Goal: Information Seeking & Learning: Compare options

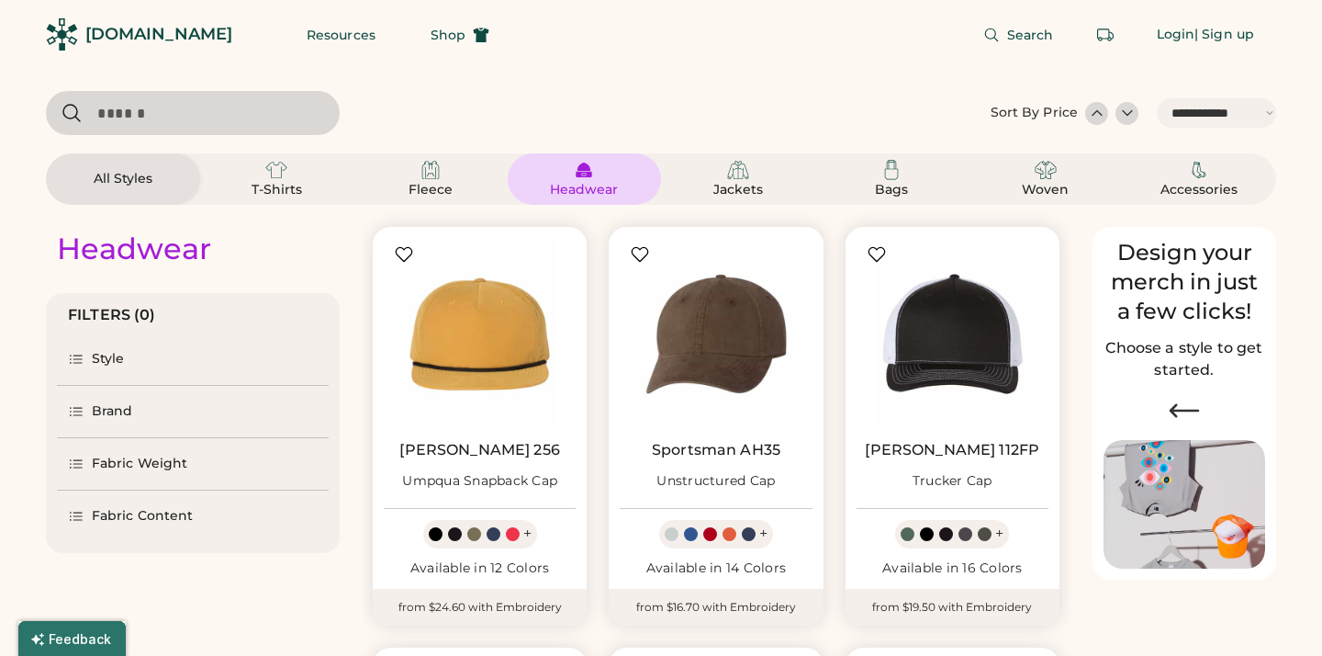
select select "*****"
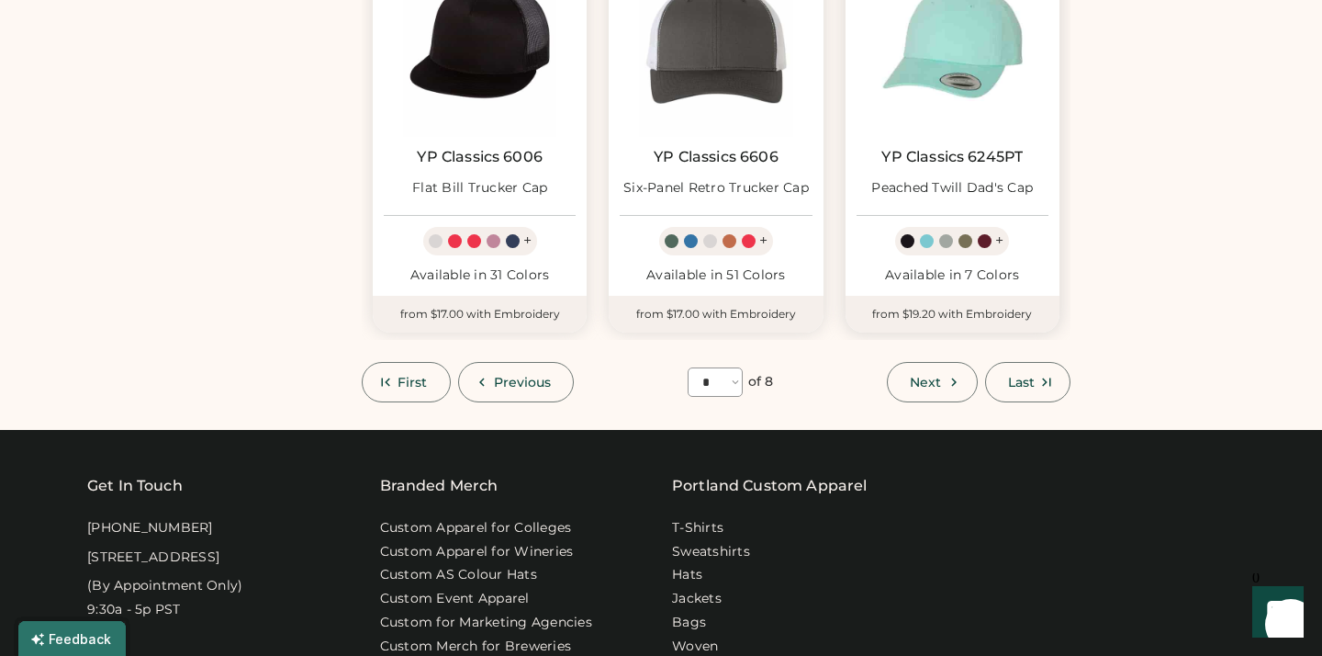
scroll to position [1546, 0]
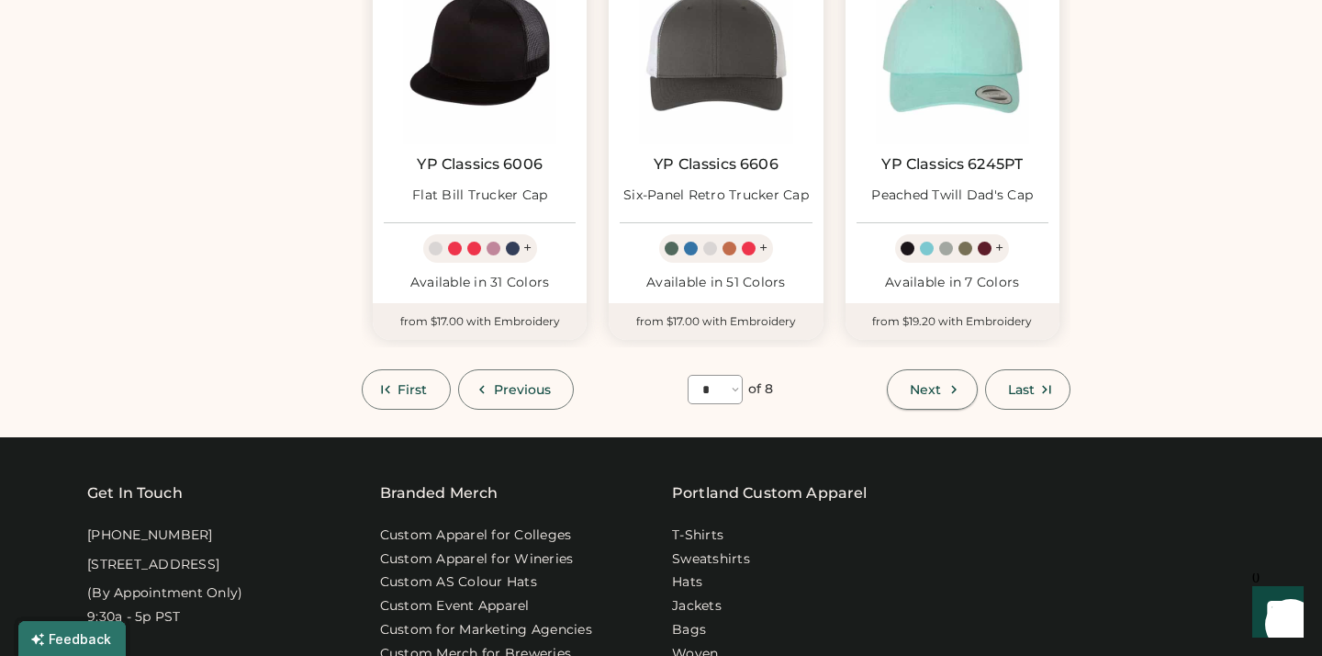
click at [958, 395] on button "Next" at bounding box center [932, 389] width 90 height 40
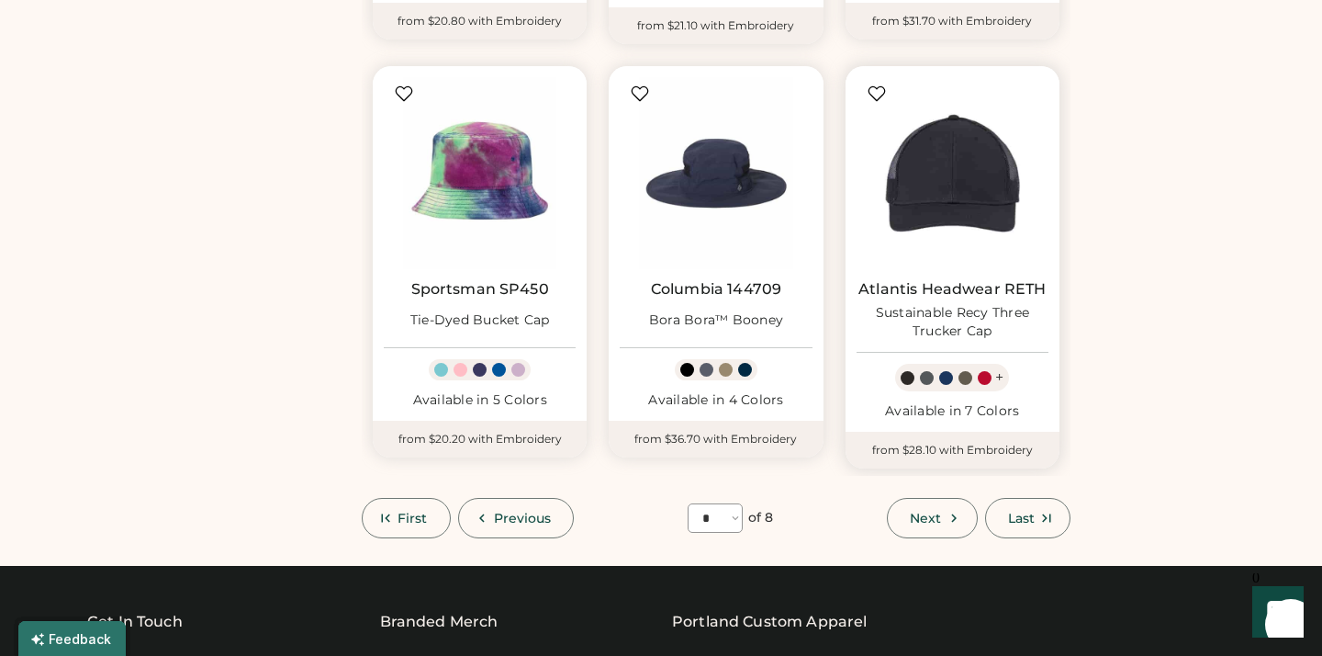
scroll to position [1423, 0]
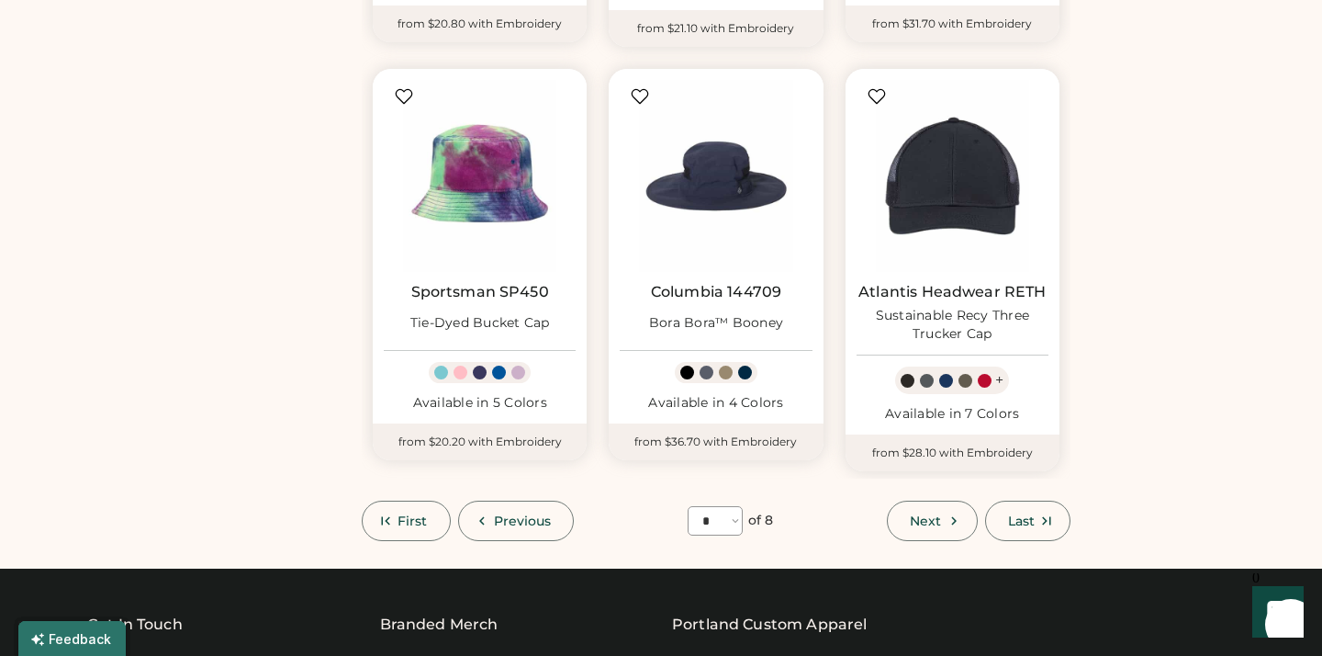
click at [947, 522] on button "Next" at bounding box center [932, 520] width 90 height 40
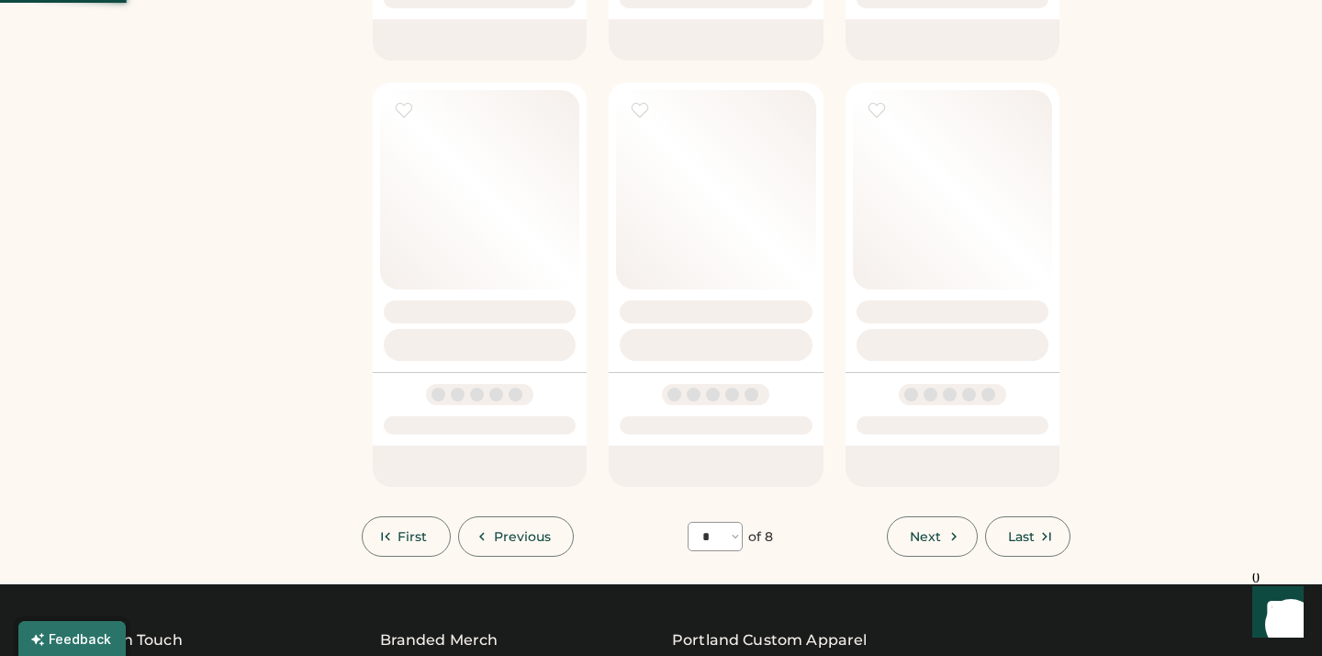
select select "*"
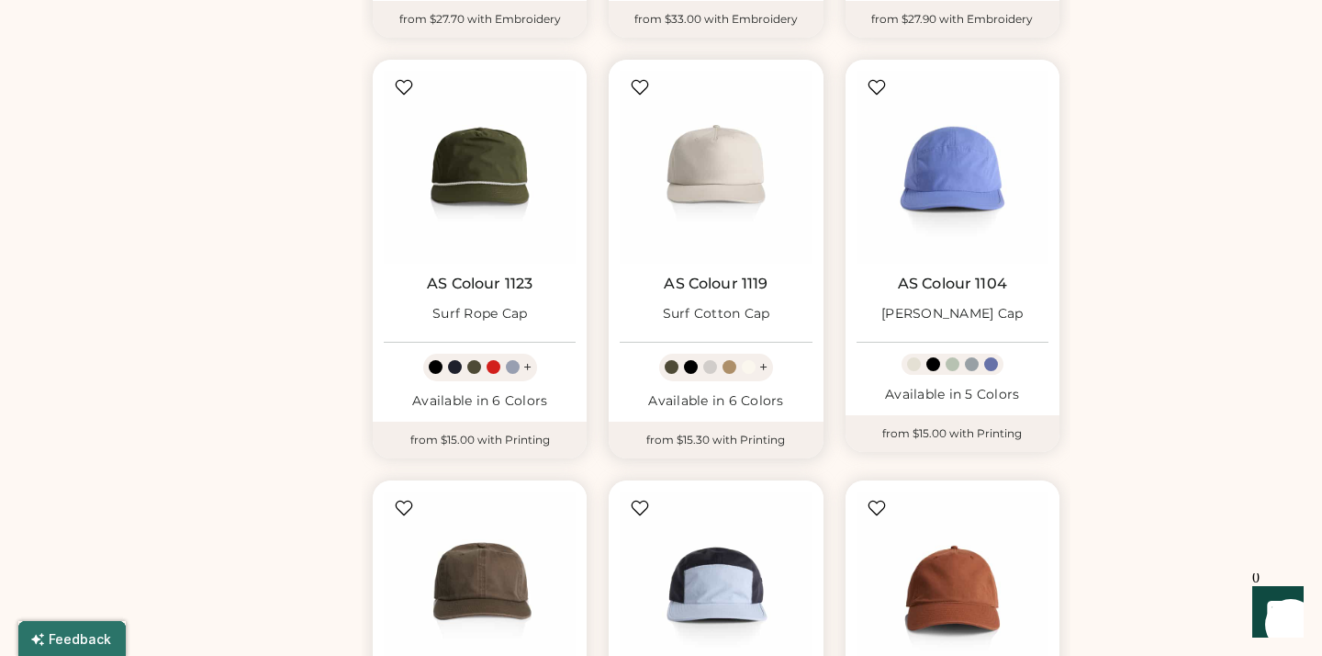
click at [751, 287] on link "AS Colour 1119" at bounding box center [716, 284] width 104 height 18
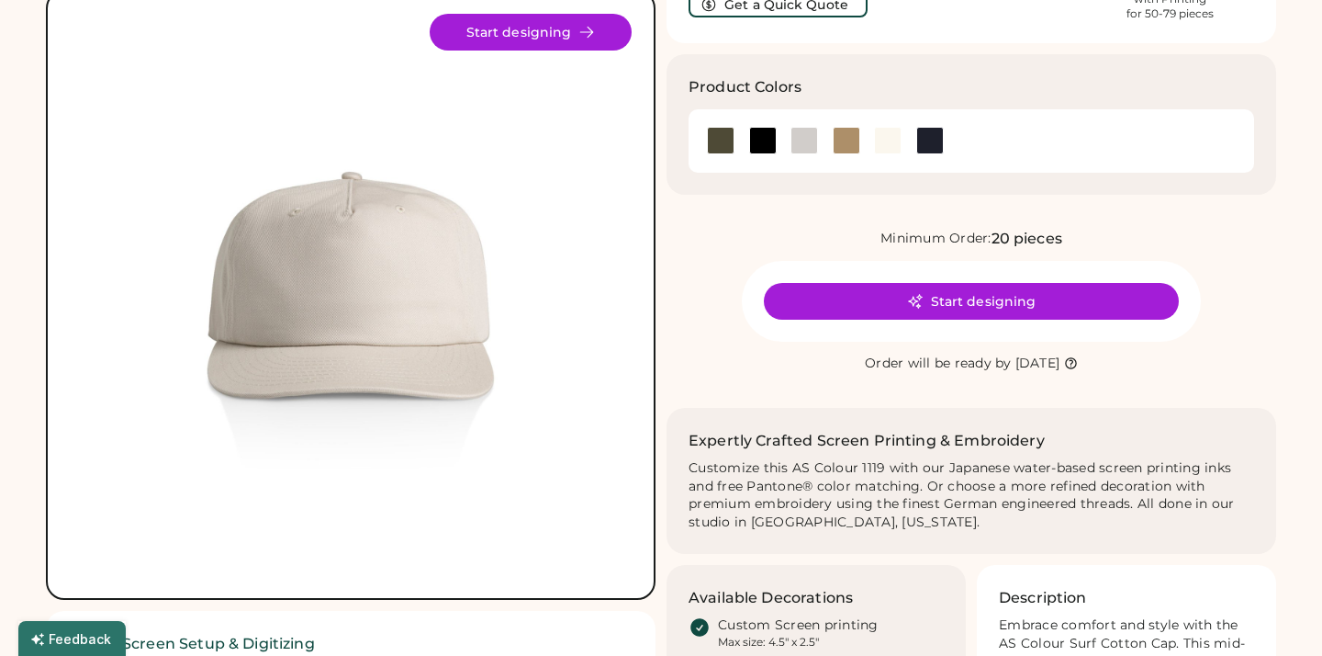
scroll to position [142, 0]
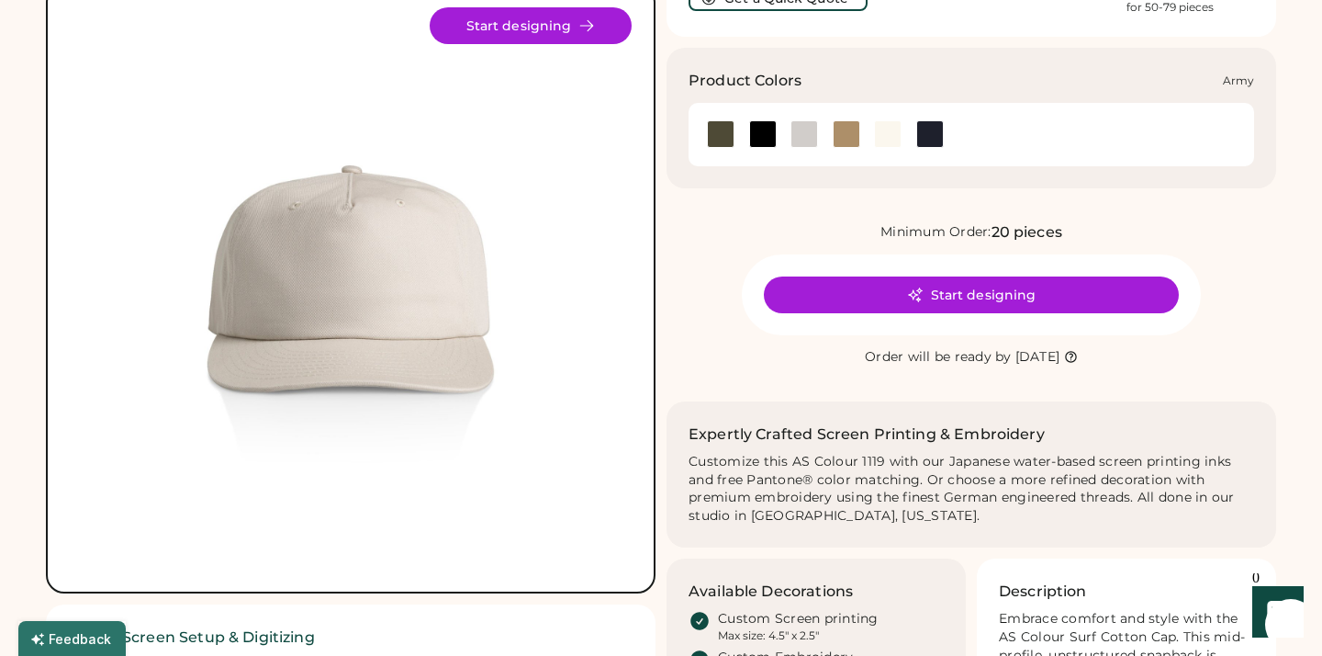
click at [724, 138] on div at bounding box center [721, 134] width 28 height 28
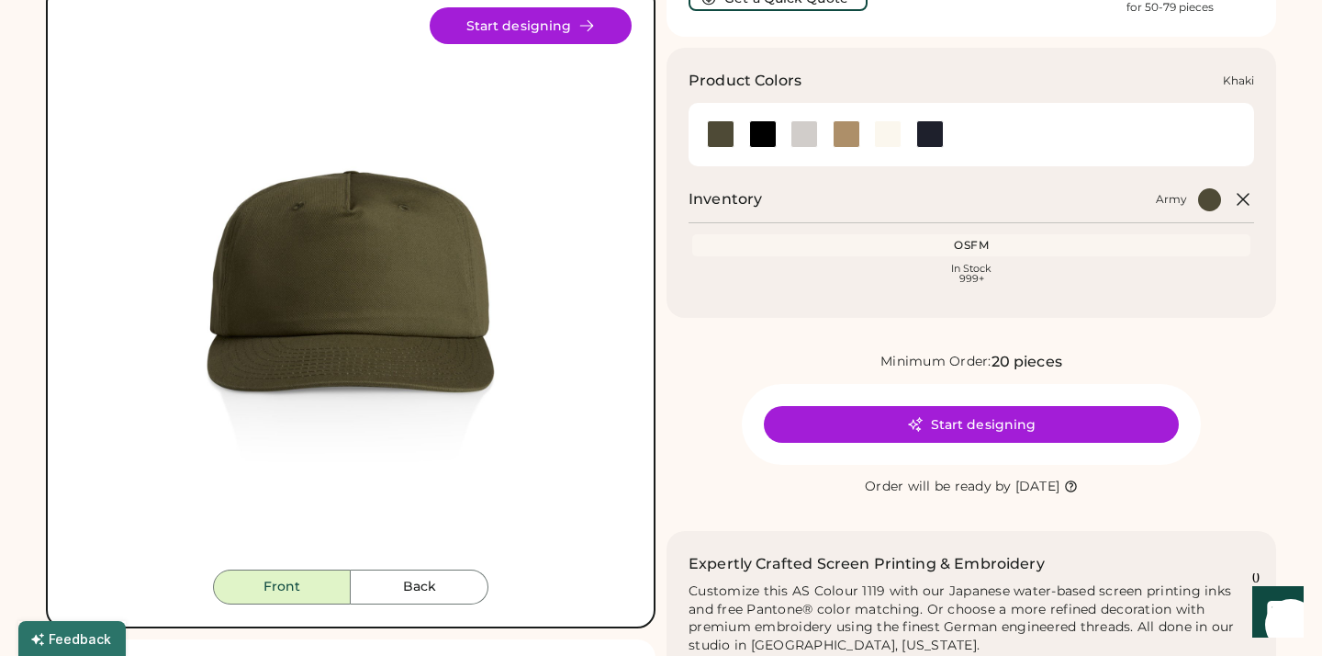
click at [847, 127] on div at bounding box center [847, 134] width 28 height 28
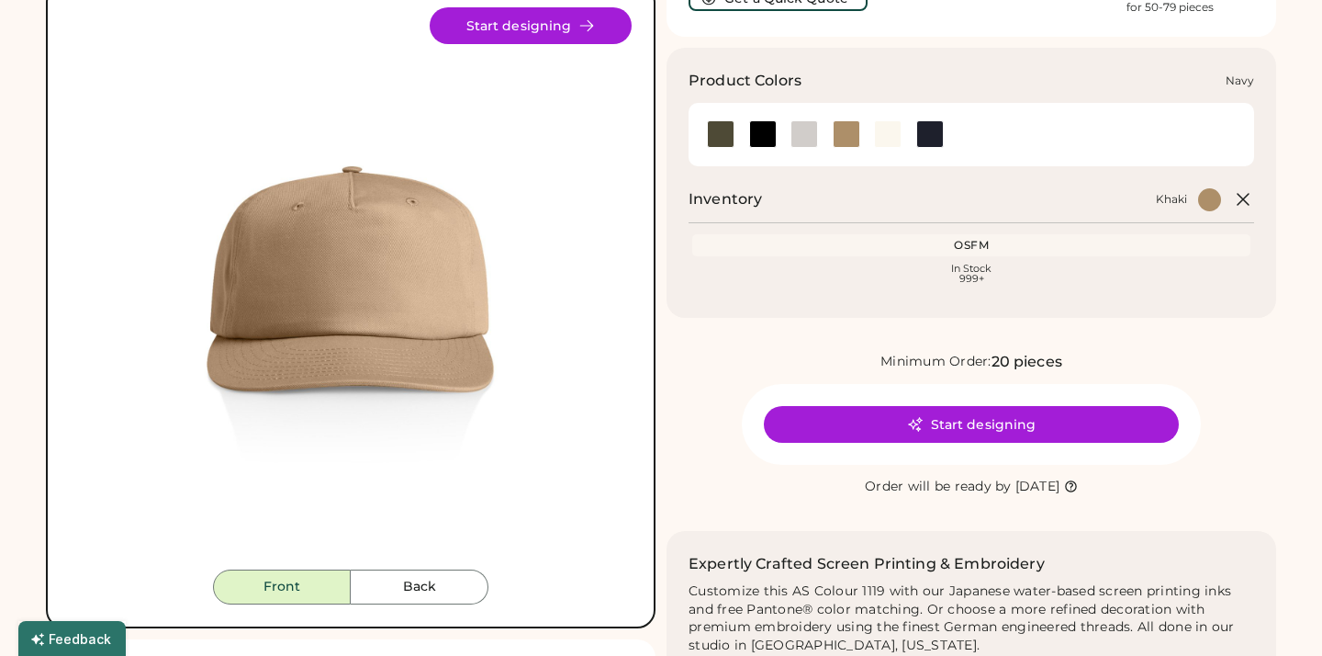
click at [932, 135] on div at bounding box center [930, 134] width 28 height 28
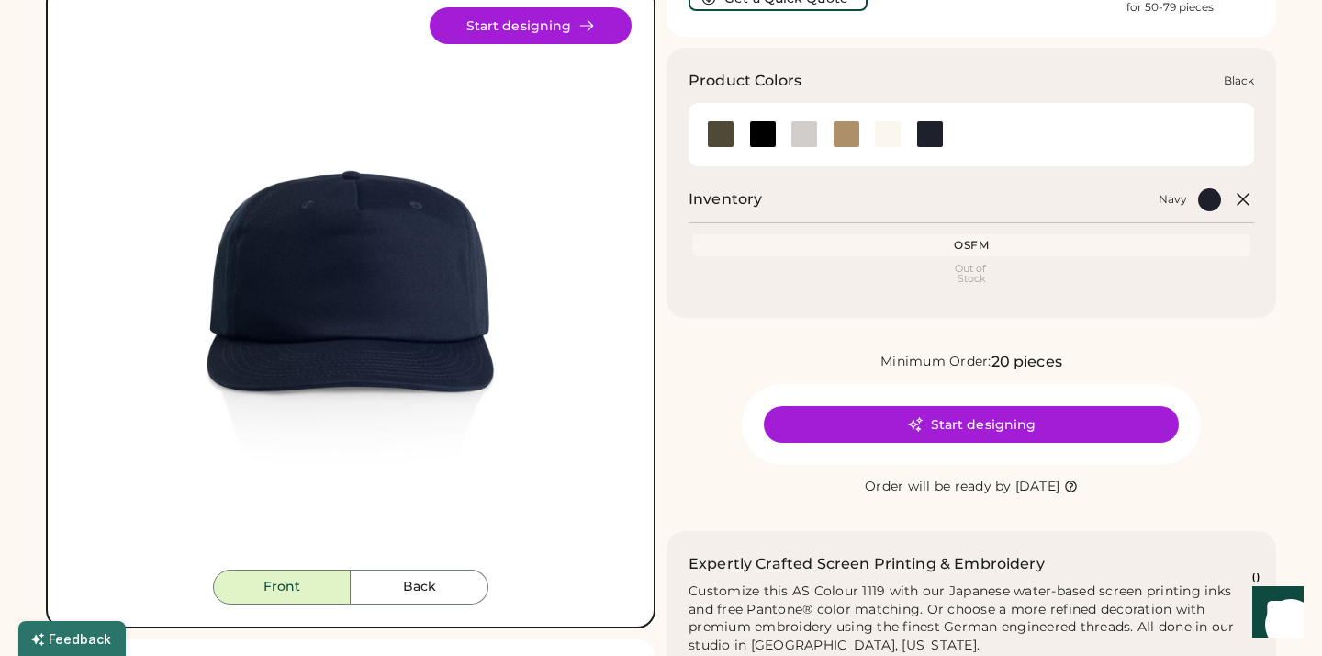
click at [778, 133] on div at bounding box center [763, 134] width 42 height 28
click at [804, 134] on div at bounding box center [805, 134] width 28 height 28
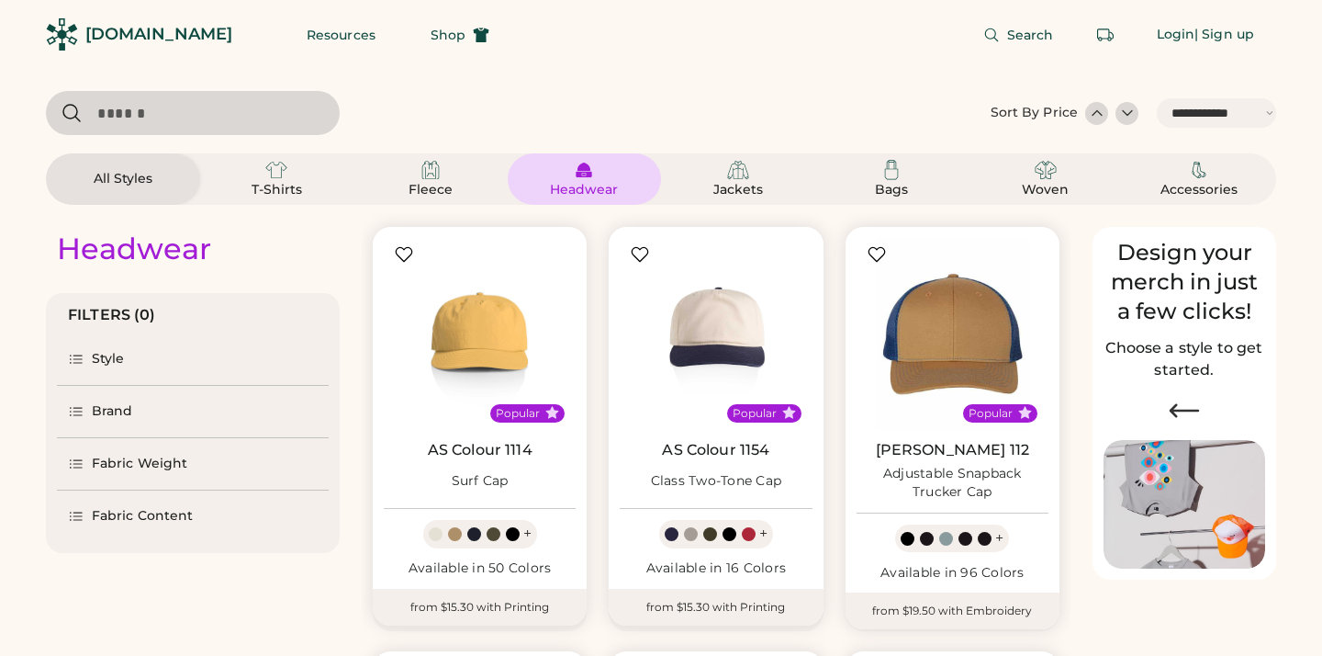
select select "*****"
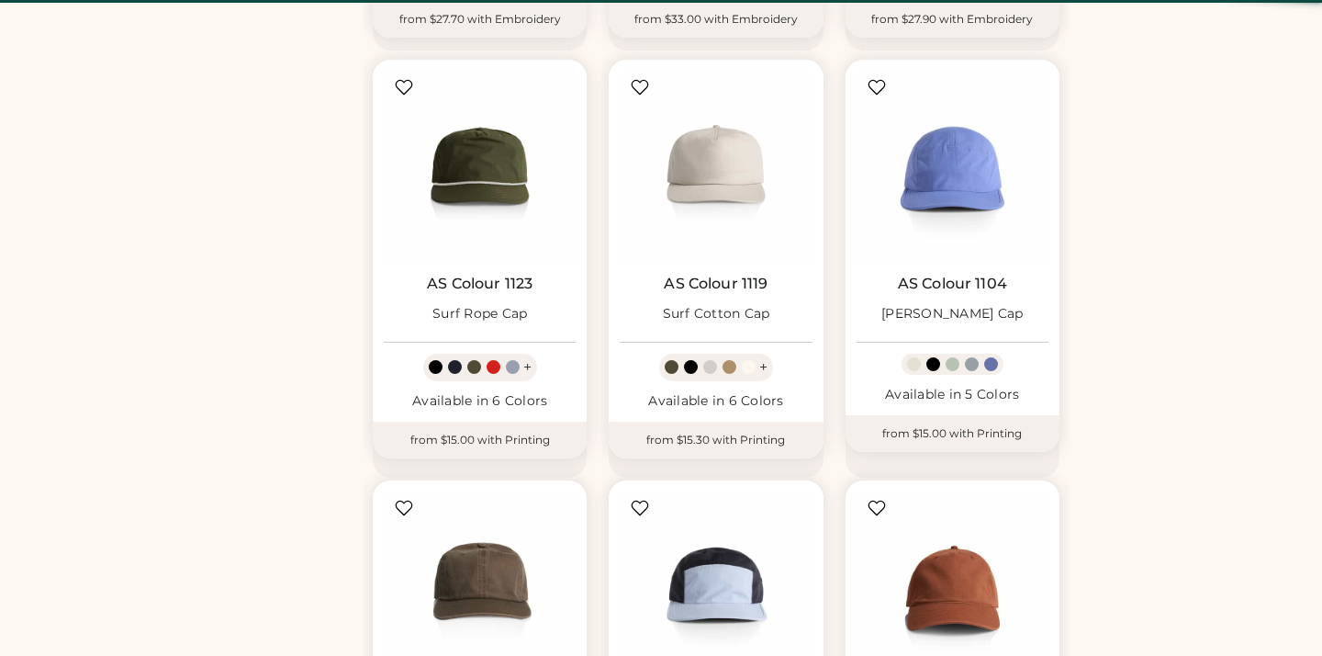
select select "*"
